Goal: Task Accomplishment & Management: Manage account settings

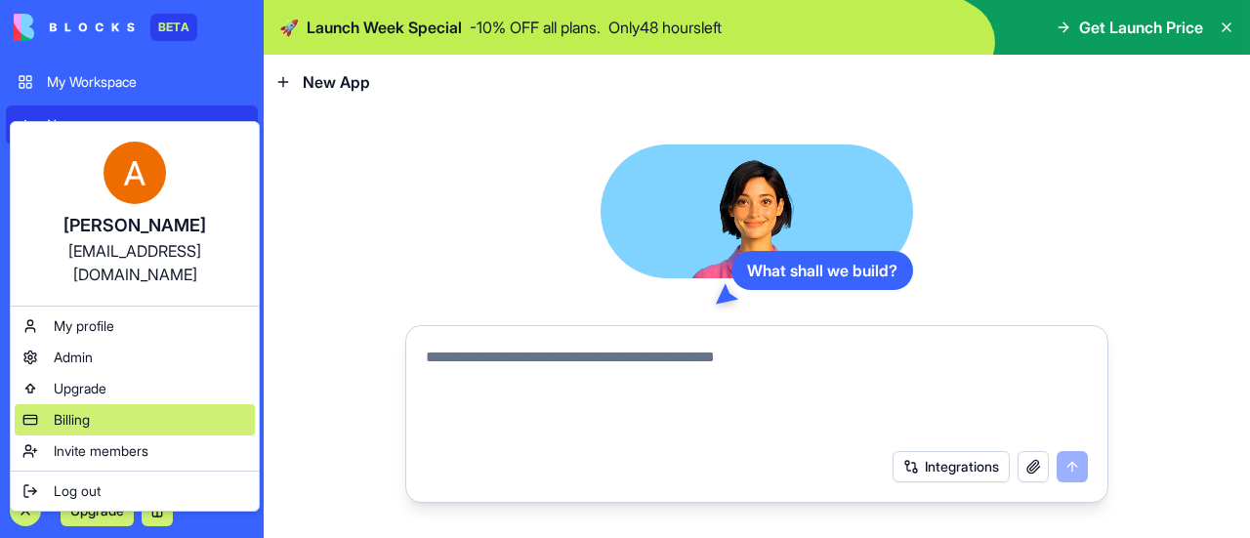
click at [113, 404] on div "Billing" at bounding box center [135, 419] width 240 height 31
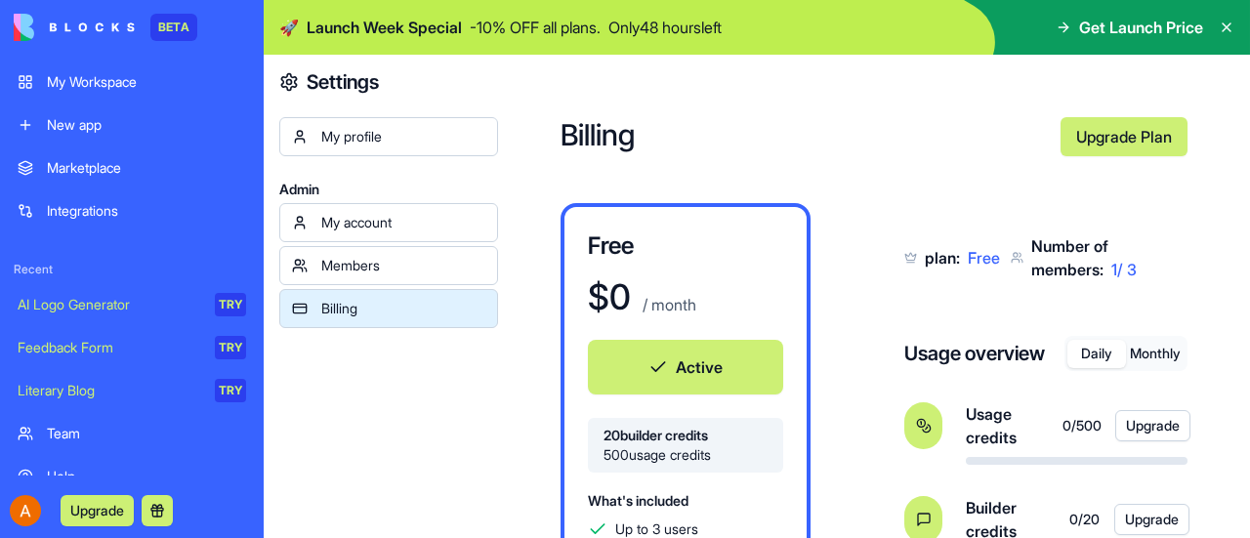
click at [1160, 351] on button "Monthly" at bounding box center [1155, 354] width 59 height 28
click at [1145, 347] on button "Monthly" at bounding box center [1155, 354] width 59 height 28
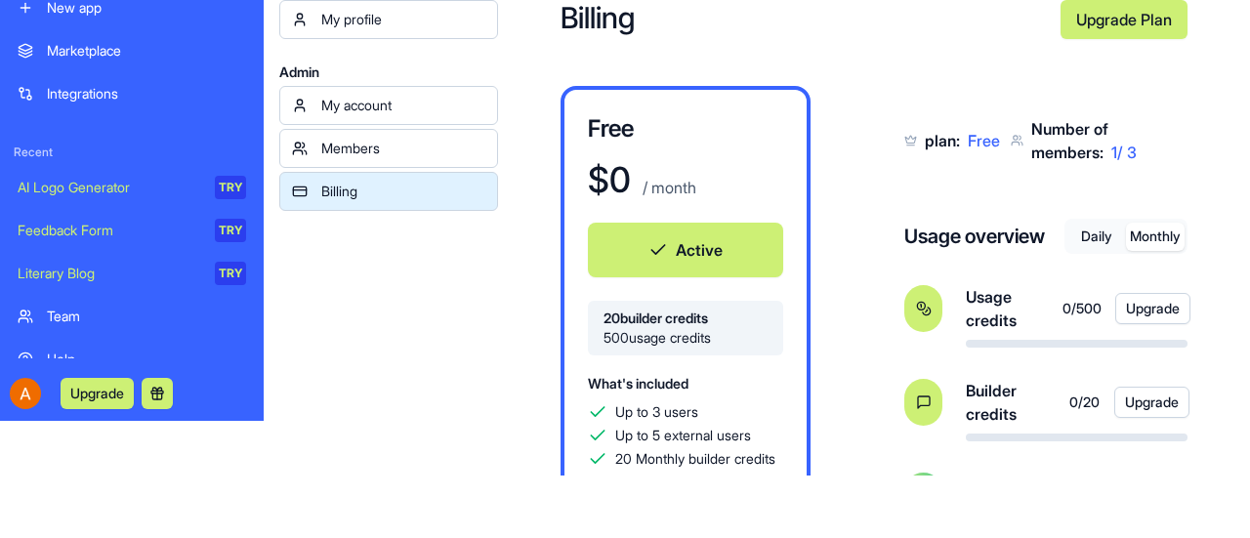
click at [1123, 15] on link "Upgrade Plan" at bounding box center [1124, 19] width 127 height 39
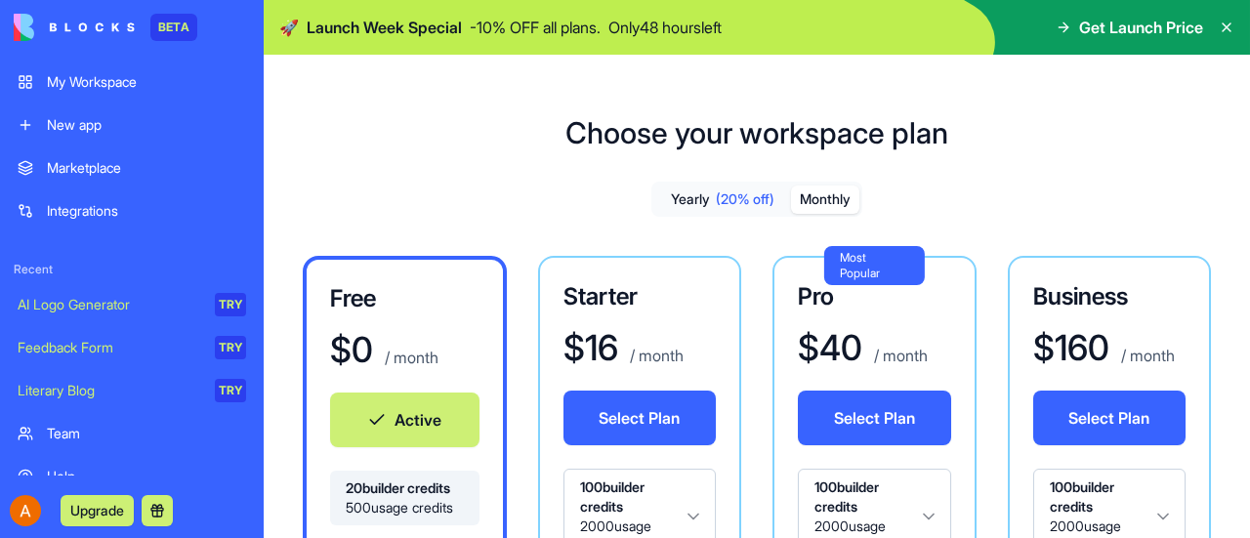
click at [823, 201] on button "Monthly" at bounding box center [825, 200] width 68 height 28
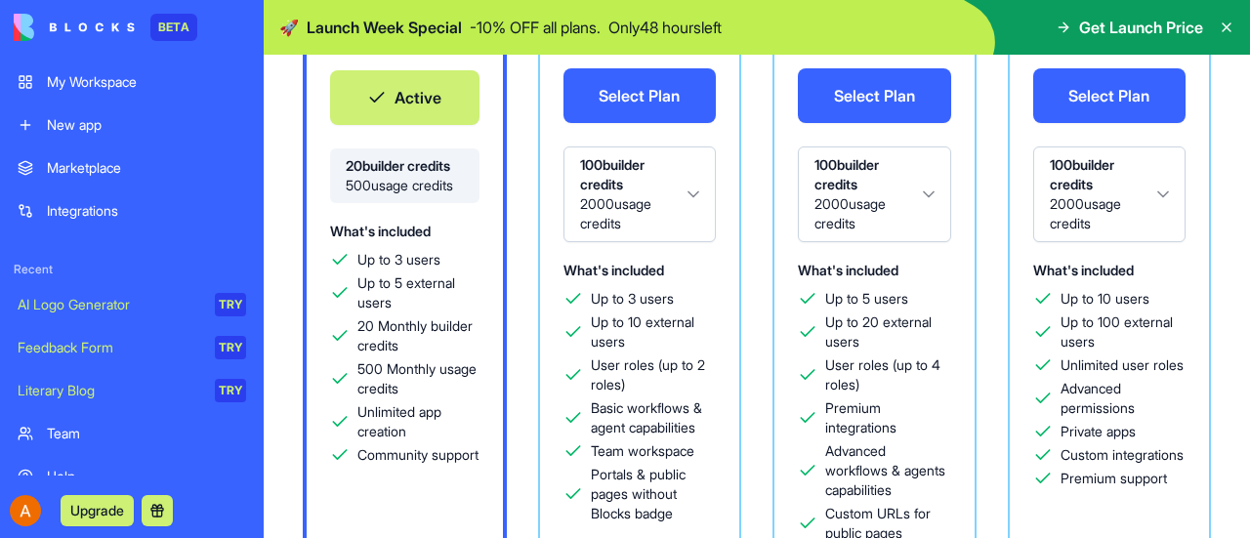
scroll to position [293, 0]
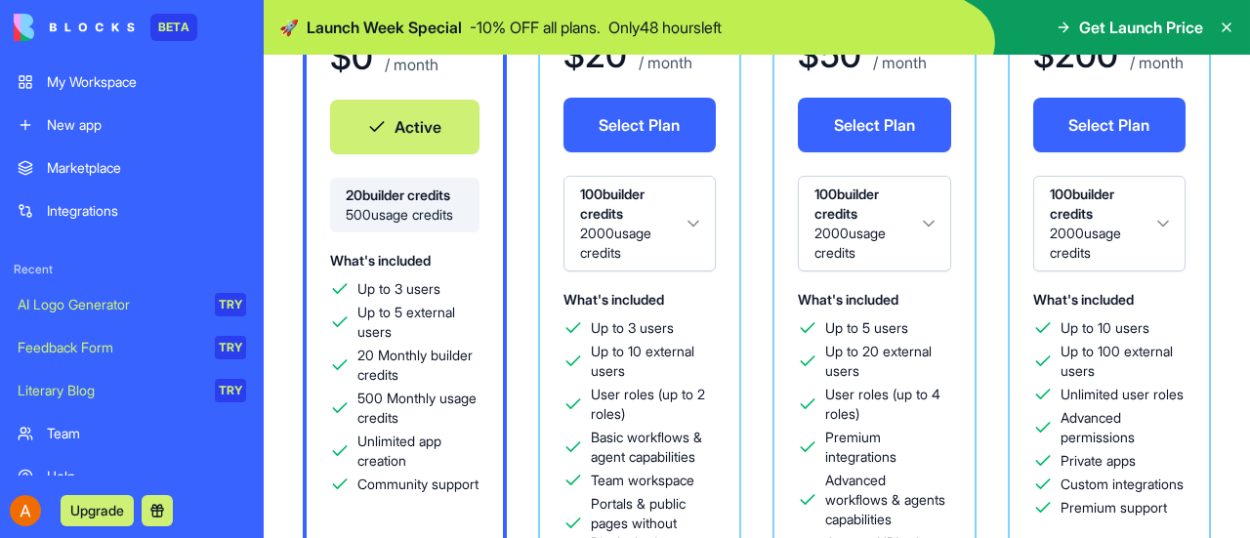
click at [932, 226] on html "BETA My Workspace New app Marketplace Integrations Recent AI Logo Generator TRY…" at bounding box center [625, 269] width 1250 height 538
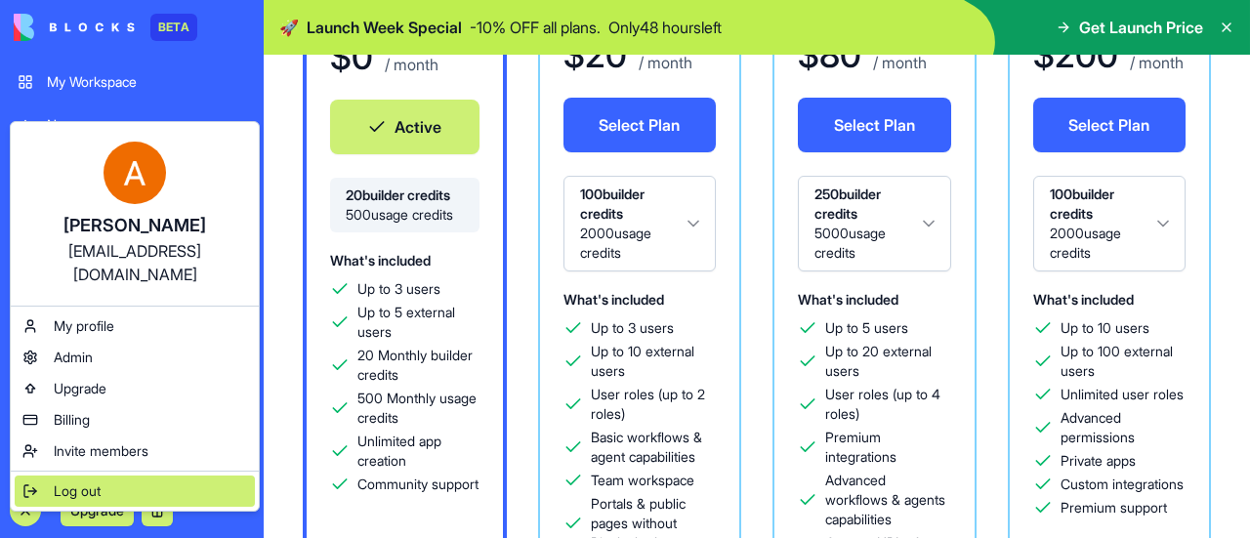
click at [86, 481] on span "Log out" at bounding box center [77, 491] width 47 height 20
